Goal: Task Accomplishment & Management: Use online tool/utility

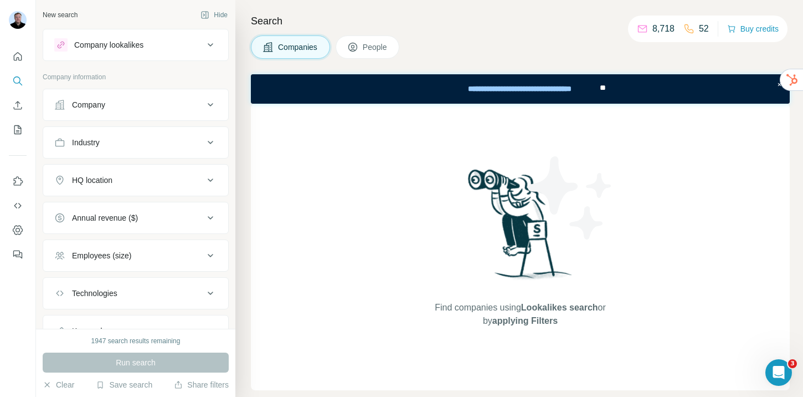
click at [167, 106] on div "Company" at bounding box center [129, 104] width 150 height 11
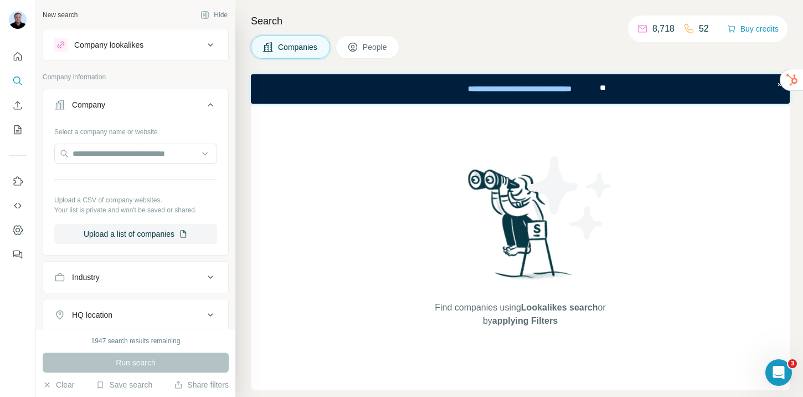
click at [386, 49] on span "People" at bounding box center [375, 47] width 25 height 11
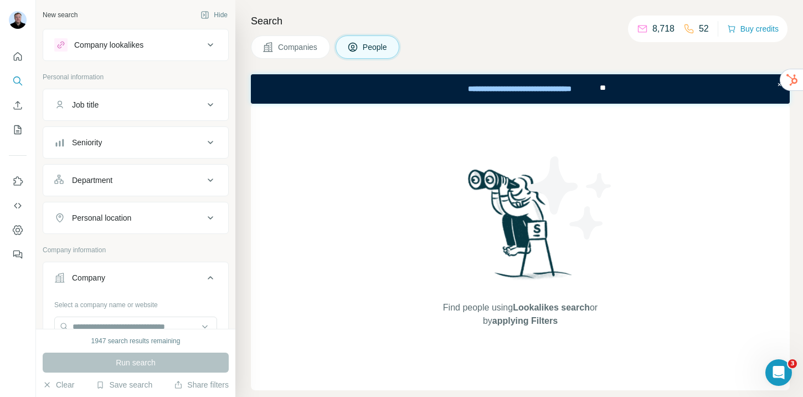
click at [136, 102] on div "Job title" at bounding box center [129, 104] width 150 height 11
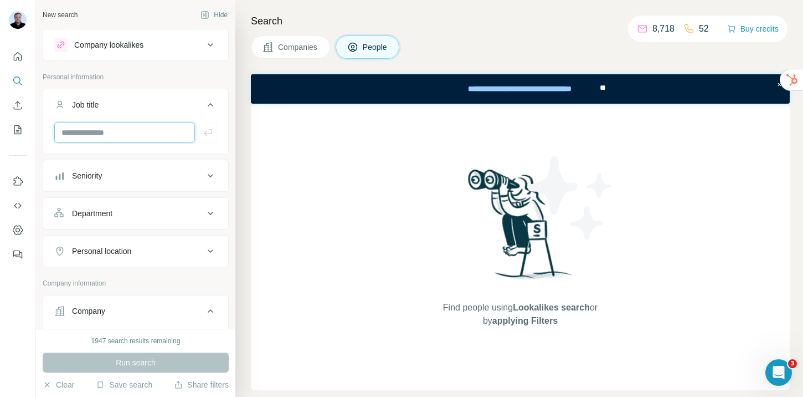
click at [134, 127] on input "text" at bounding box center [124, 132] width 141 height 20
type input "**********"
click at [206, 130] on button "button" at bounding box center [208, 132] width 18 height 20
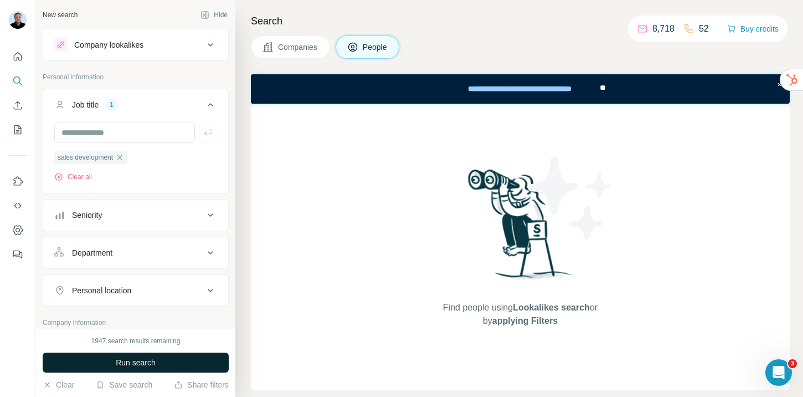
click at [167, 357] on button "Run search" at bounding box center [136, 362] width 186 height 20
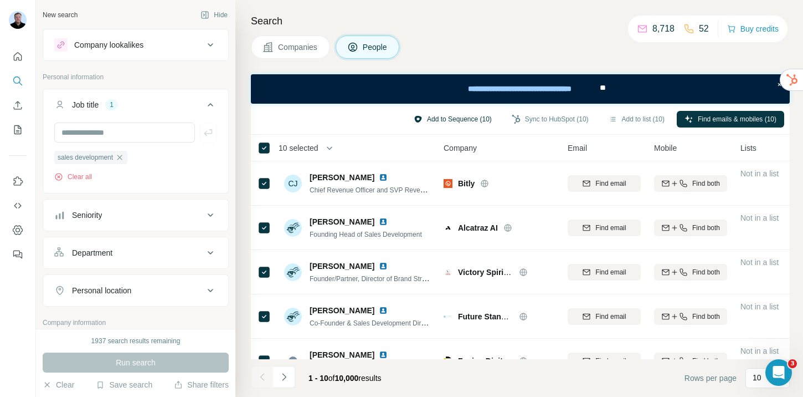
click at [455, 120] on button "Add to Sequence (10)" at bounding box center [453, 119] width 94 height 17
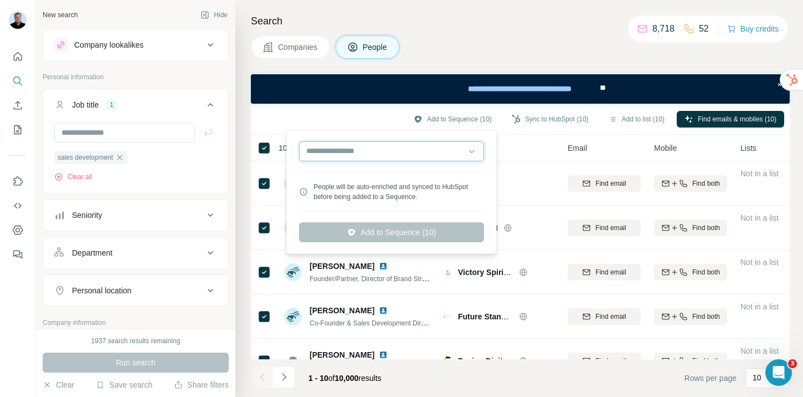
click at [439, 147] on input "text" at bounding box center [391, 151] width 185 height 20
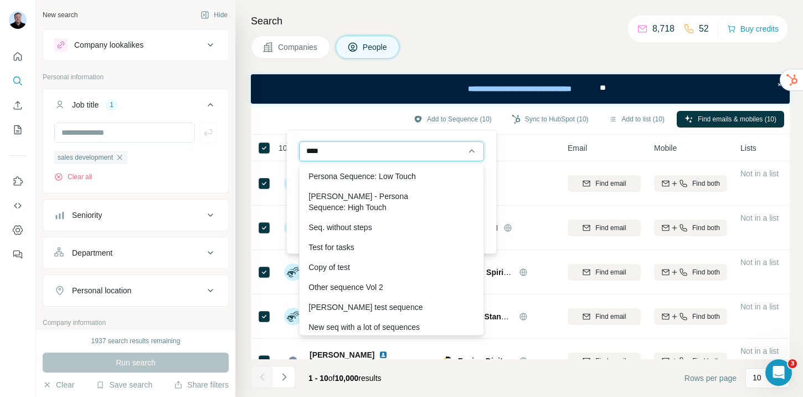
type input "*****"
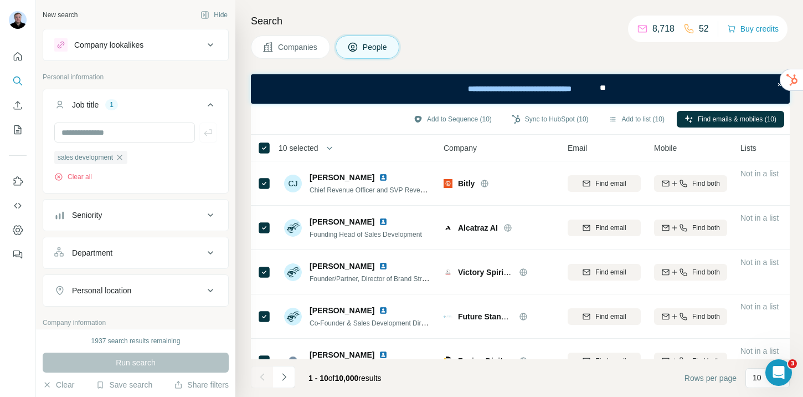
click at [518, 38] on div "Companies People" at bounding box center [520, 46] width 539 height 23
